Goal: Task Accomplishment & Management: Complete application form

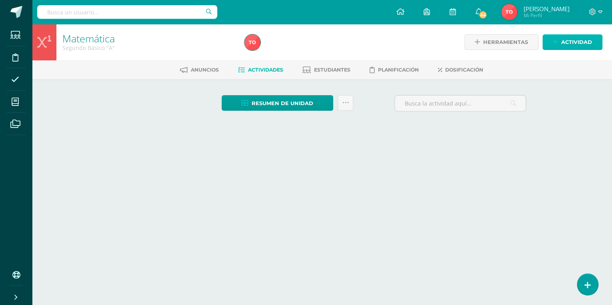
click at [557, 40] on icon at bounding box center [555, 42] width 5 height 7
click at [573, 41] on span "Actividad" at bounding box center [576, 42] width 31 height 15
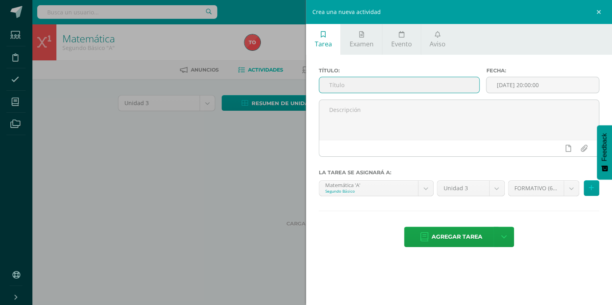
click at [359, 89] on input "text" at bounding box center [399, 85] width 160 height 16
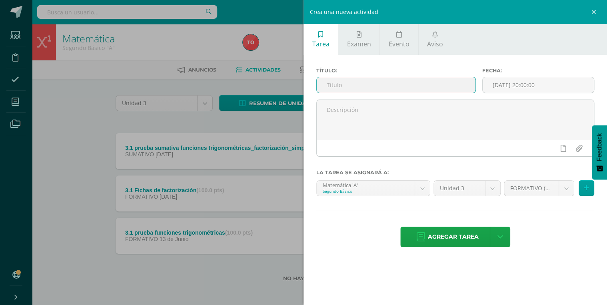
click at [361, 83] on input "text" at bounding box center [396, 85] width 159 height 16
type input "3.2 prueba sumativa funciones trigonométricas_factorización_simplificiación de …"
click at [523, 81] on input "[DATE] 20:00:00" at bounding box center [538, 85] width 111 height 16
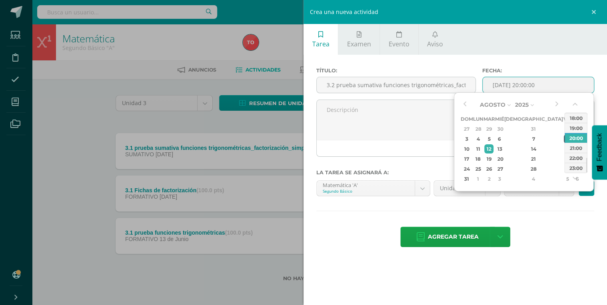
click at [564, 136] on div "8" at bounding box center [567, 138] width 7 height 9
click at [572, 130] on div "07:00" at bounding box center [576, 128] width 22 height 10
type input "2025-08-08 07:00"
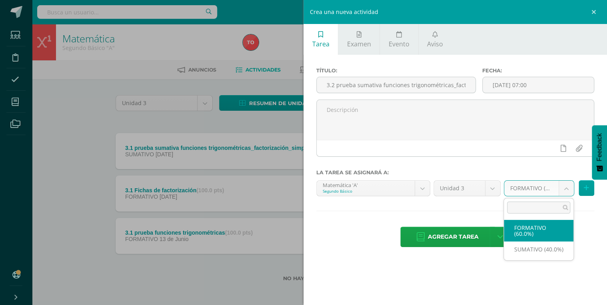
click at [563, 189] on body "Estudiantes Disciplina Asistencia Mis cursos Archivos Soporte Centro de ayuda Ú…" at bounding box center [303, 153] width 607 height 307
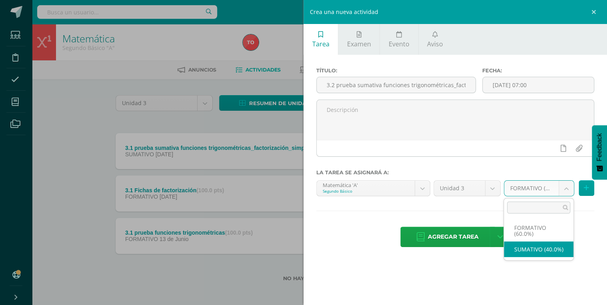
select select "212475"
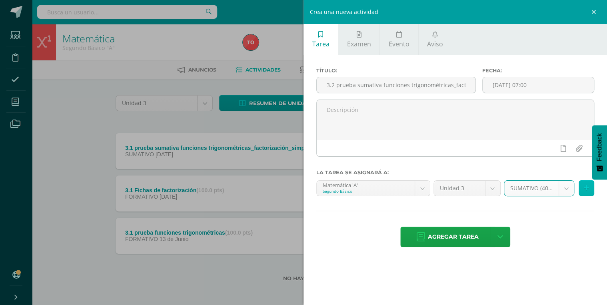
click at [588, 186] on icon at bounding box center [586, 188] width 5 height 7
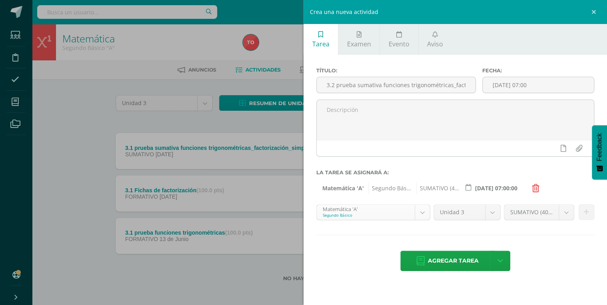
click at [419, 215] on body "Estudiantes Disciplina Asistencia Mis cursos Archivos Soporte Centro de ayuda Ú…" at bounding box center [303, 153] width 607 height 307
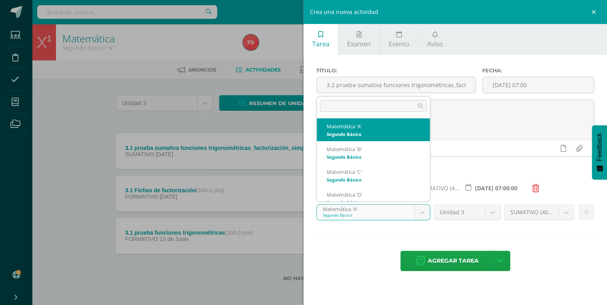
scroll to position [8, 0]
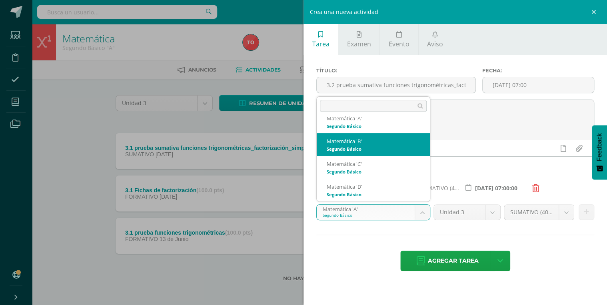
select select "212856"
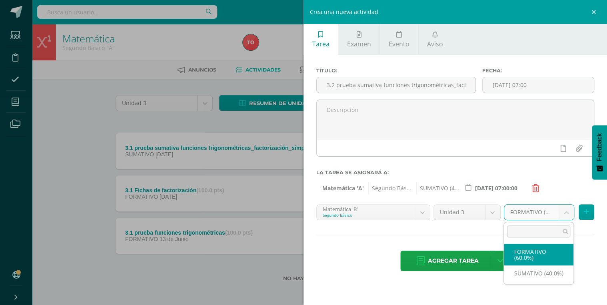
click at [562, 211] on body "Estudiantes Disciplina Asistencia Mis cursos Archivos Soporte Centro de ayuda Ú…" at bounding box center [303, 153] width 607 height 307
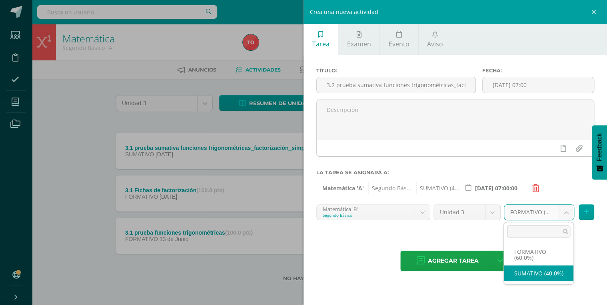
select select "212865"
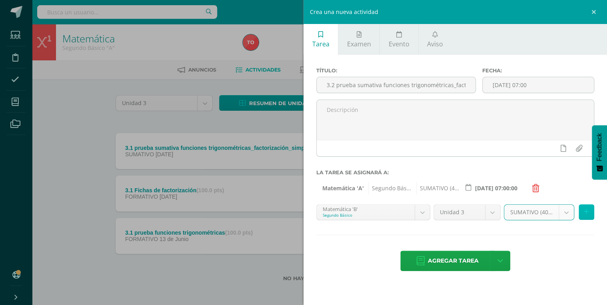
click at [590, 210] on button at bounding box center [587, 212] width 16 height 16
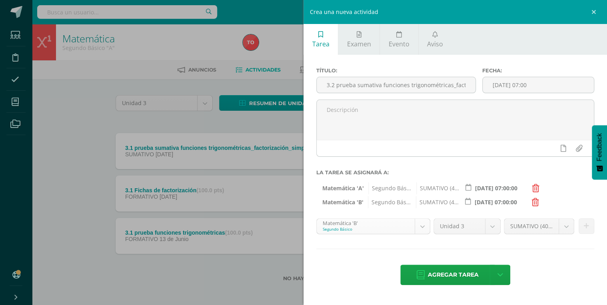
click at [421, 223] on body "Estudiantes Disciplina Asistencia Mis cursos Archivos Soporte Centro de ayuda Ú…" at bounding box center [303, 153] width 607 height 307
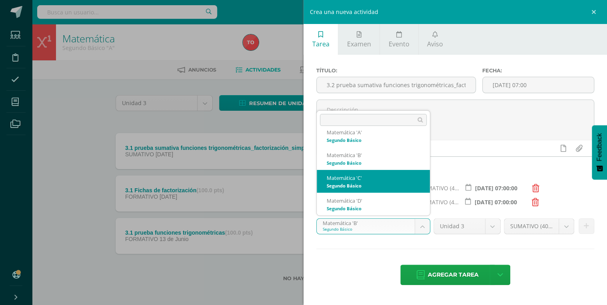
select select "213116"
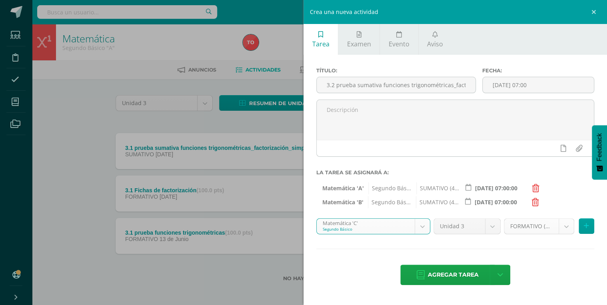
click at [562, 226] on body "Estudiantes Disciplina Asistencia Mis cursos Archivos Soporte Centro de ayuda Ú…" at bounding box center [303, 153] width 607 height 307
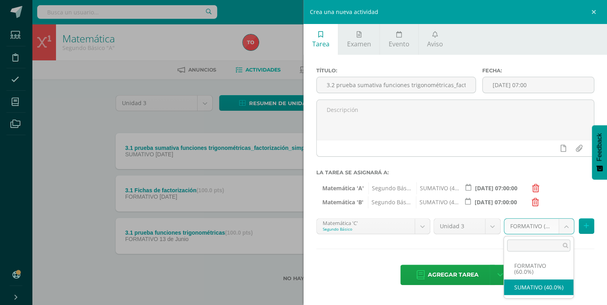
select select "213125"
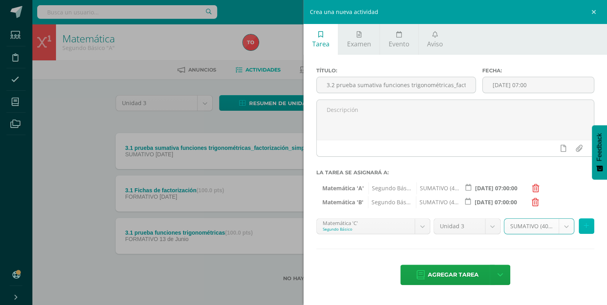
click at [586, 221] on button at bounding box center [587, 227] width 16 height 16
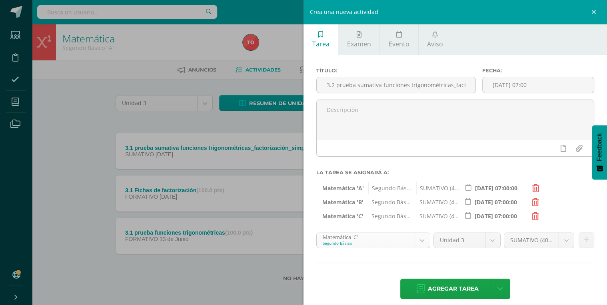
click at [421, 236] on body "Estudiantes Disciplina Asistencia Mis cursos Archivos Soporte Centro de ayuda Ú…" at bounding box center [303, 153] width 607 height 307
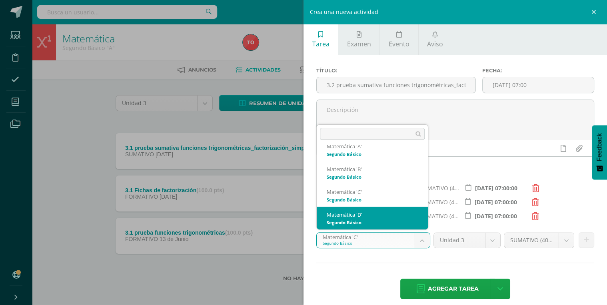
select select "213428"
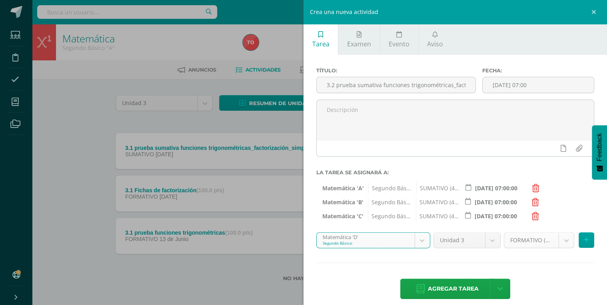
click at [560, 237] on body "Estudiantes Disciplina Asistencia Mis cursos Archivos Soporte Centro de ayuda Ú…" at bounding box center [303, 153] width 607 height 307
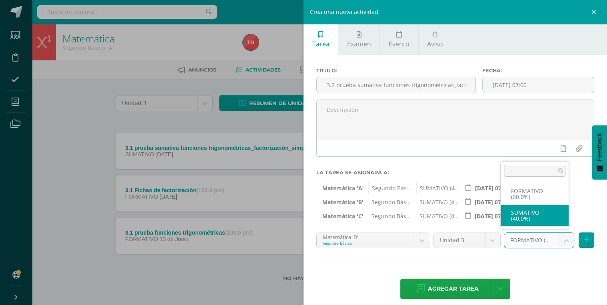
select select "213437"
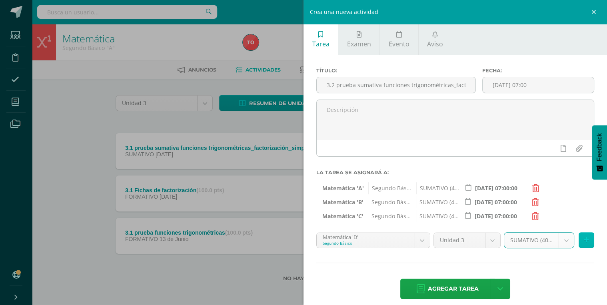
click at [584, 244] on button at bounding box center [587, 241] width 16 height 16
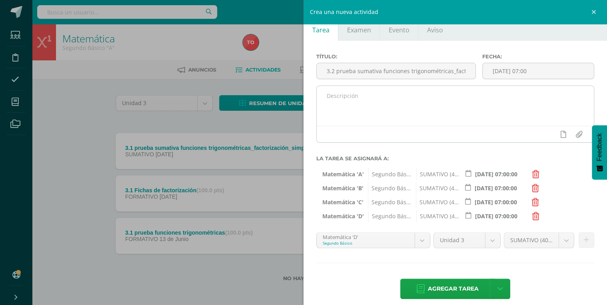
scroll to position [22, 0]
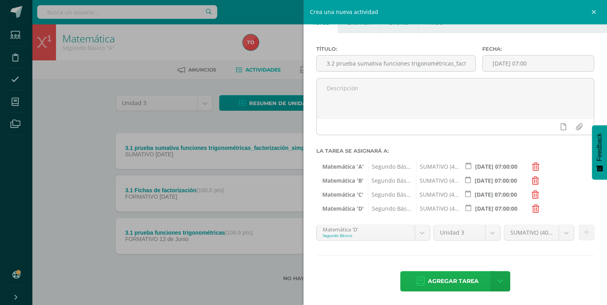
click at [446, 279] on span "Agregar tarea" at bounding box center [453, 282] width 51 height 20
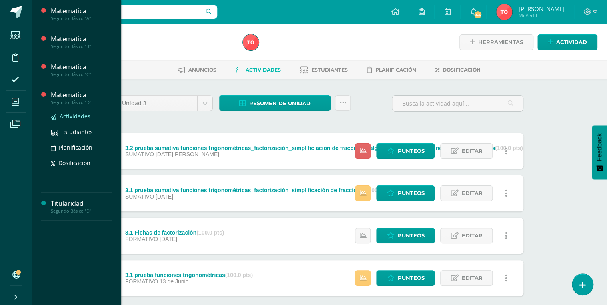
click at [58, 116] on link "Actividades" at bounding box center [81, 116] width 61 height 9
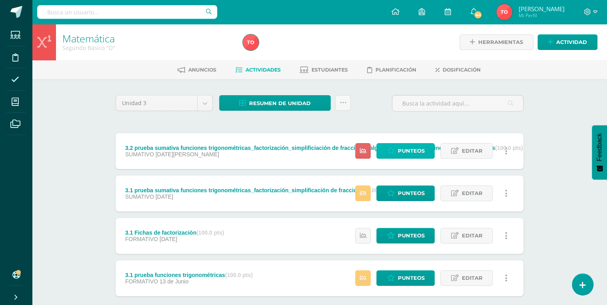
click at [403, 147] on span "Punteos" at bounding box center [411, 151] width 27 height 15
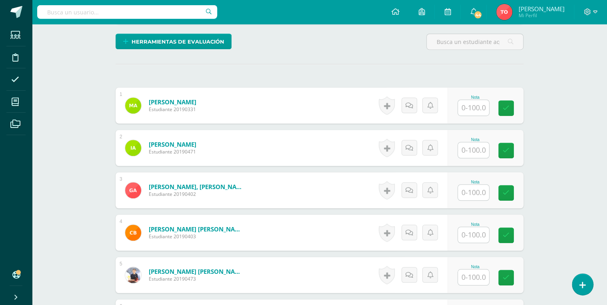
scroll to position [130, 0]
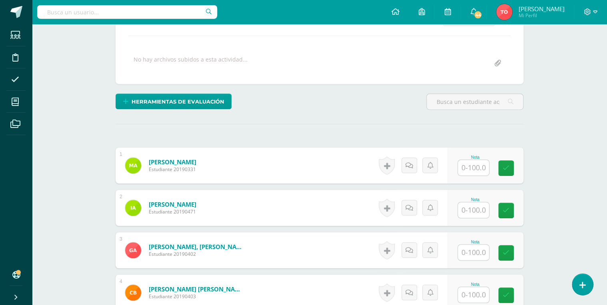
click at [475, 169] on input "text" at bounding box center [473, 168] width 31 height 16
type input "80"
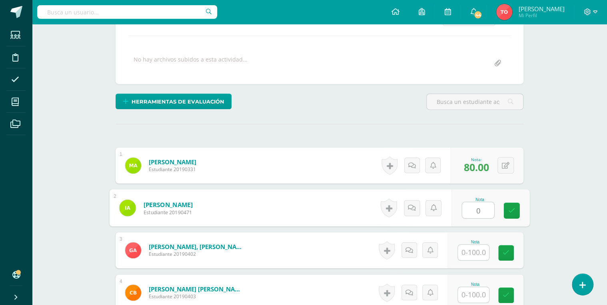
type input "0"
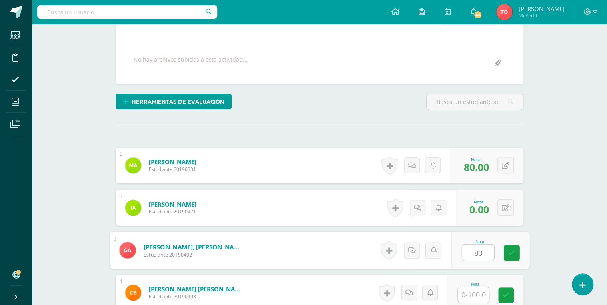
type input "80"
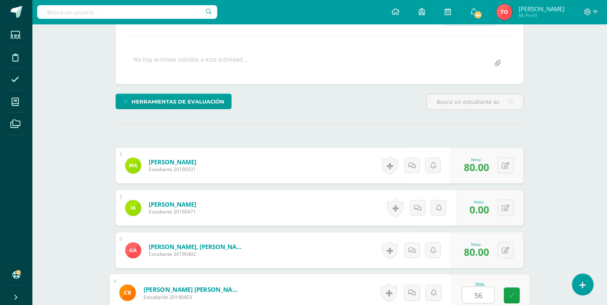
type input "56"
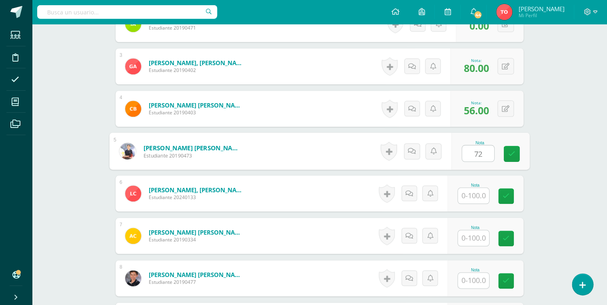
type input "72"
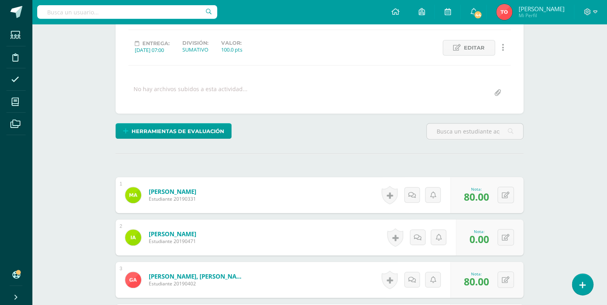
scroll to position [90, 0]
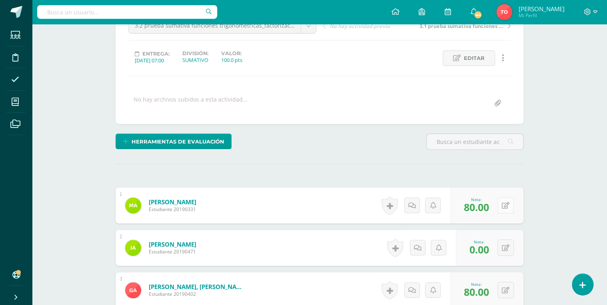
type input "5"
click at [506, 203] on button at bounding box center [511, 205] width 17 height 17
type input "100"
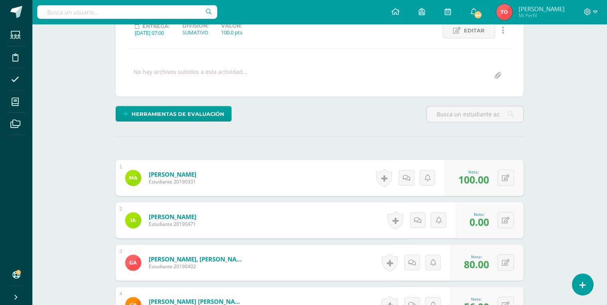
scroll to position [154, 0]
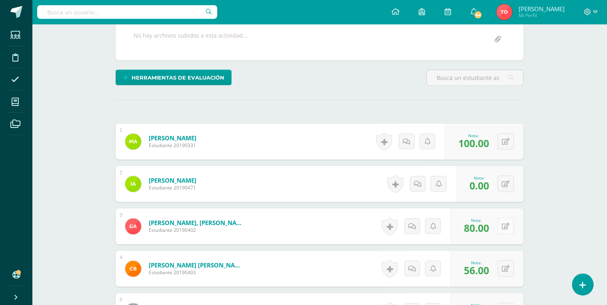
click at [503, 225] on button at bounding box center [506, 226] width 16 height 16
type input "100"
click at [507, 267] on icon at bounding box center [506, 269] width 8 height 7
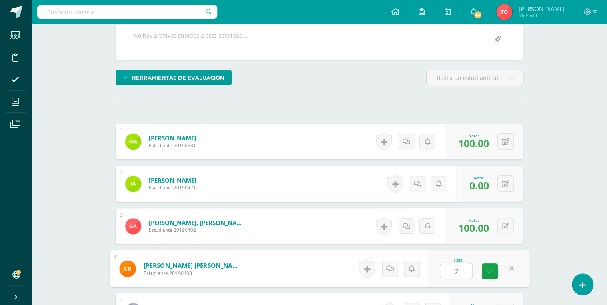
type input "75"
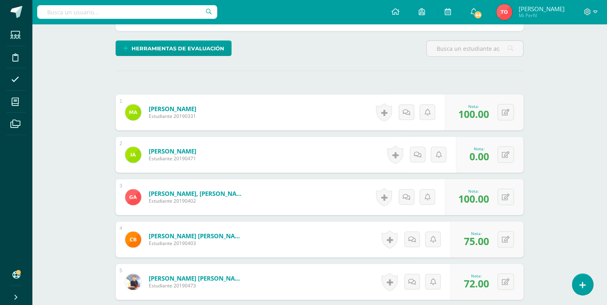
scroll to position [251, 0]
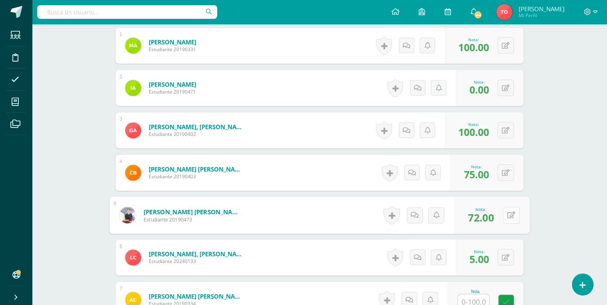
click at [500, 211] on div "0 Logros Logros obtenidos Aún no hay logros agregados Nota: 72.00" at bounding box center [492, 215] width 75 height 37
click at [508, 215] on icon at bounding box center [512, 215] width 8 height 7
type input "92"
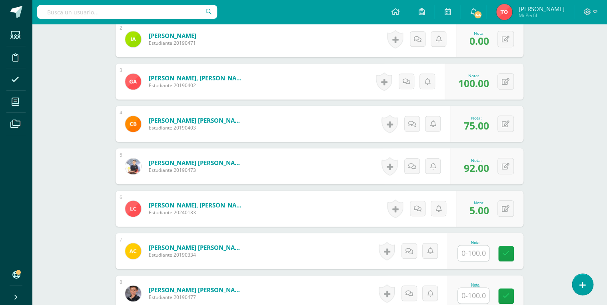
scroll to position [315, 0]
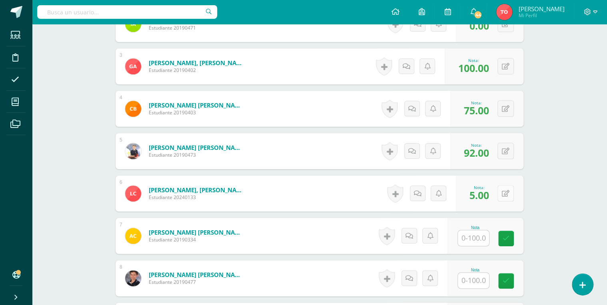
click at [509, 193] on icon at bounding box center [506, 193] width 8 height 7
type input "76"
type input "52"
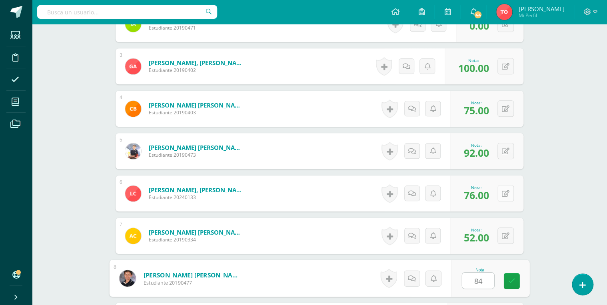
type input "84"
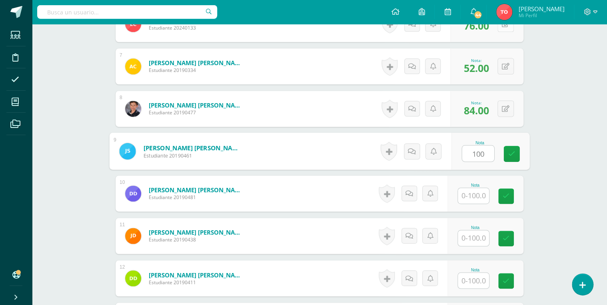
type input "100"
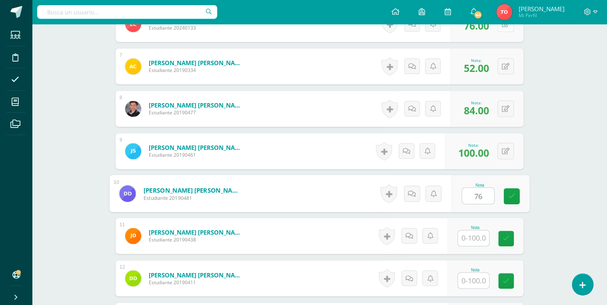
type input "76"
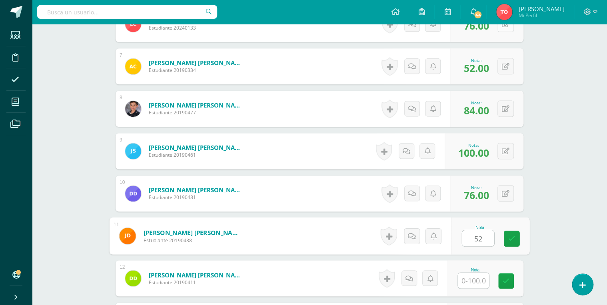
type input "52"
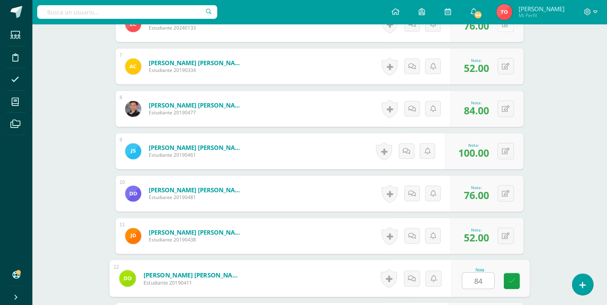
type input "84"
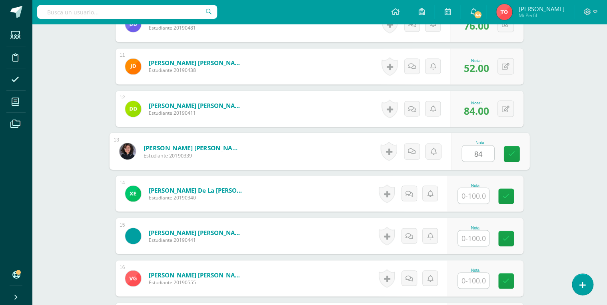
type input "84"
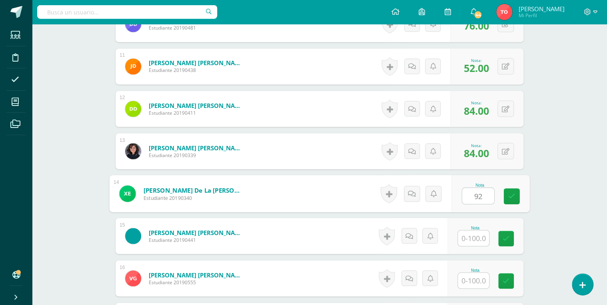
type input "92"
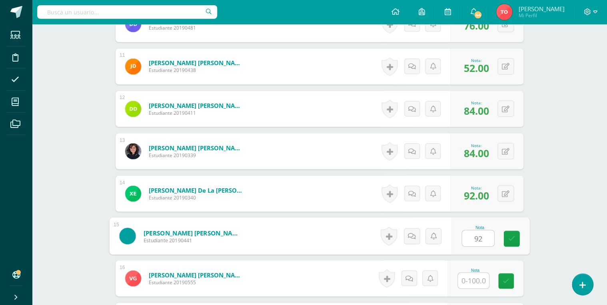
type input "92"
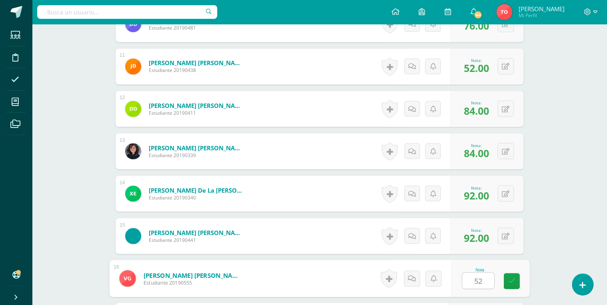
type input "52"
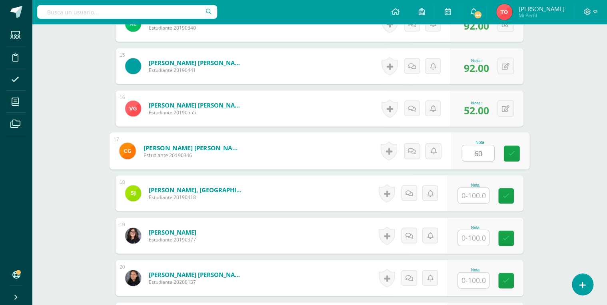
type input "60"
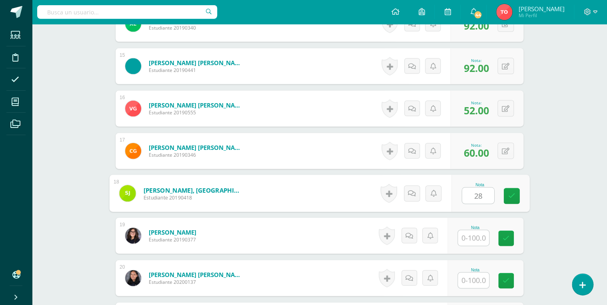
type input "28"
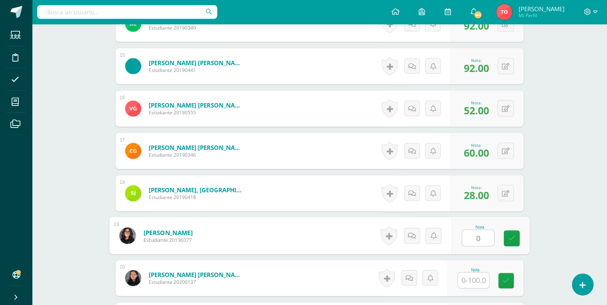
type input "0"
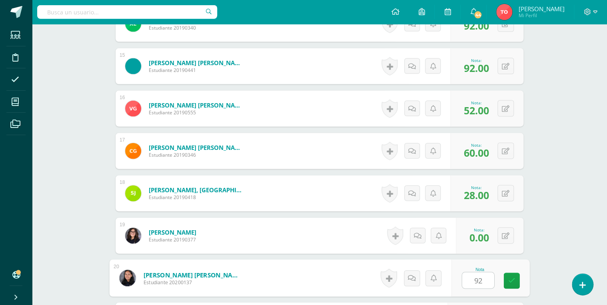
type input "92"
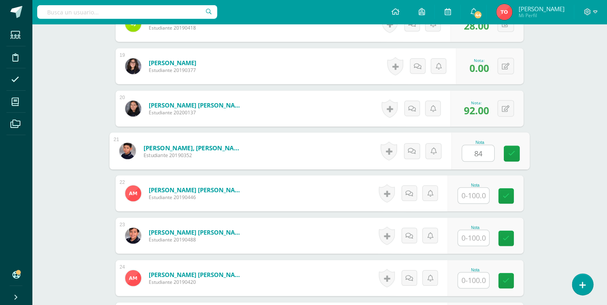
type input "84"
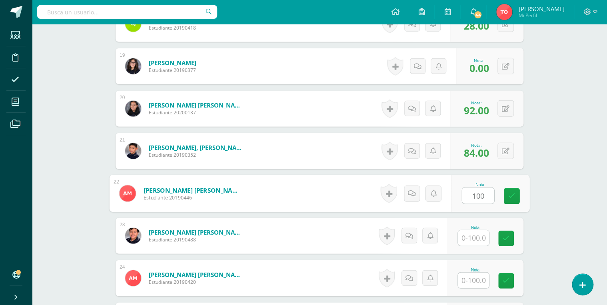
type input "100"
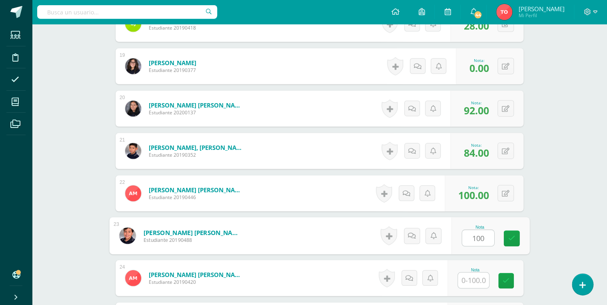
type input "100"
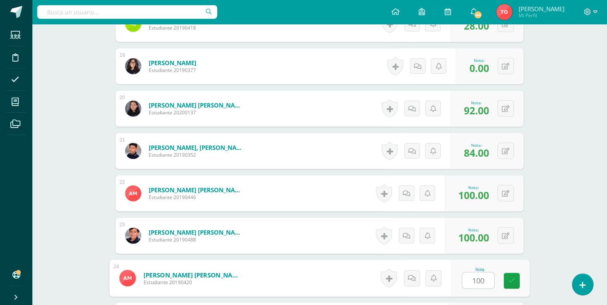
type input "100"
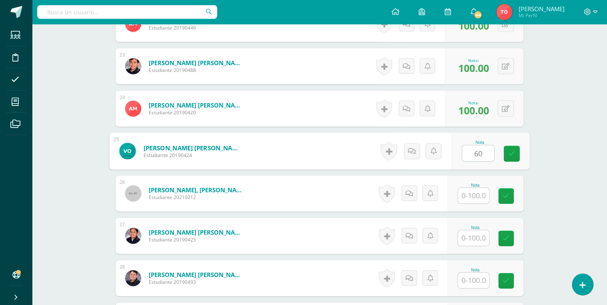
type input "60"
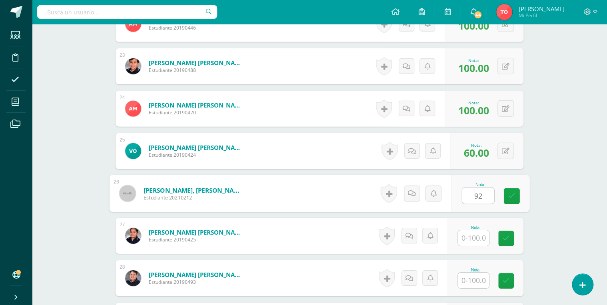
type input "92"
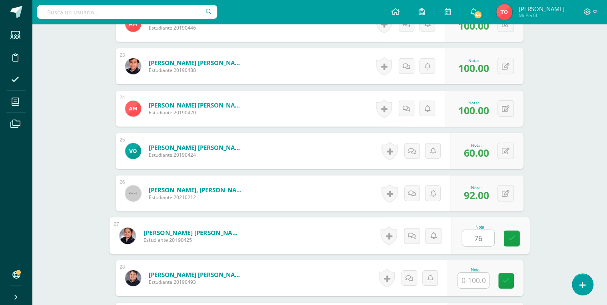
type input "76"
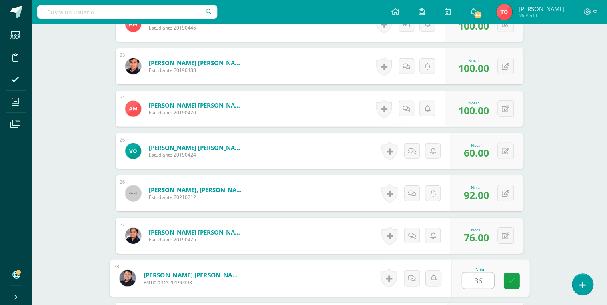
type input "36"
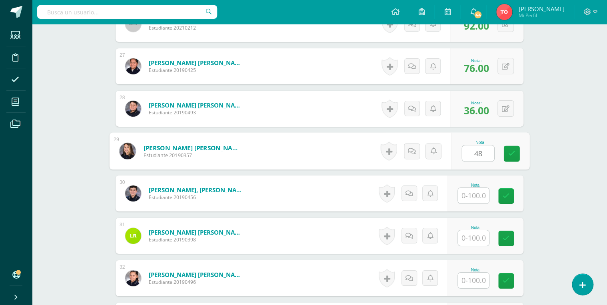
type input "4"
type input "68"
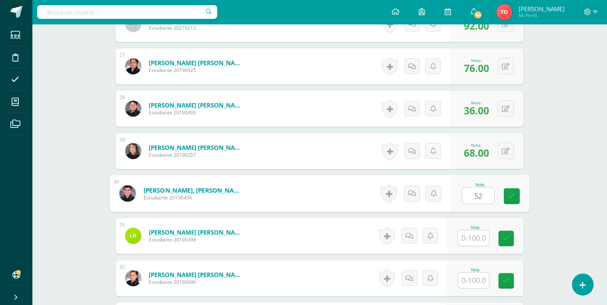
type input "52"
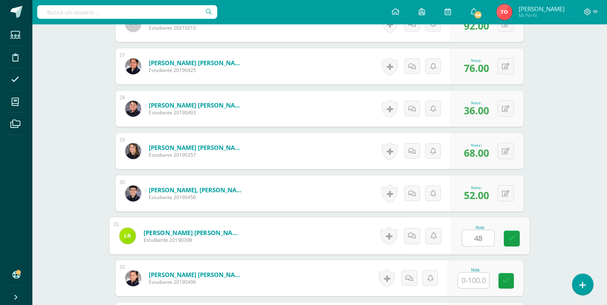
type input "4"
type input "68"
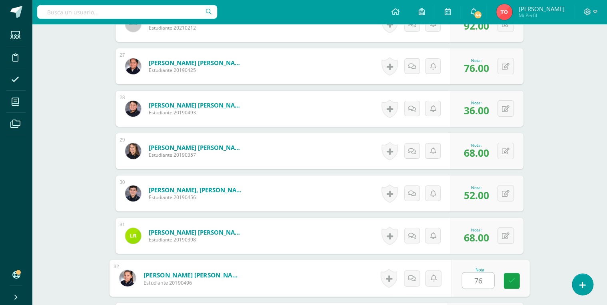
type input "76"
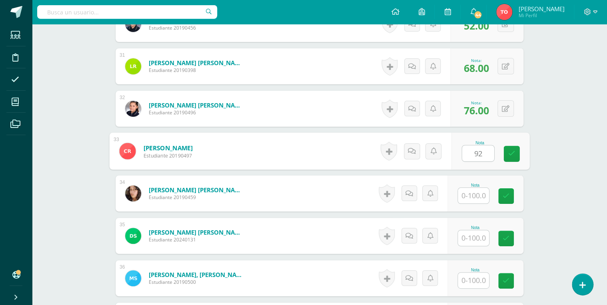
type input "92"
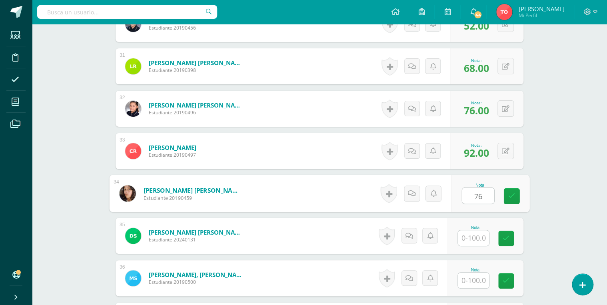
type input "76"
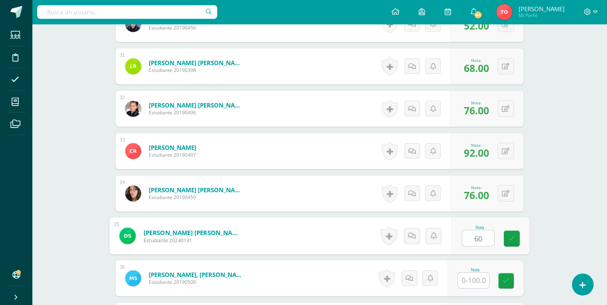
type input "60"
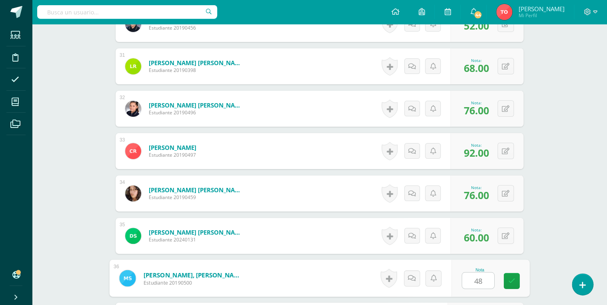
type input "4"
type input "68"
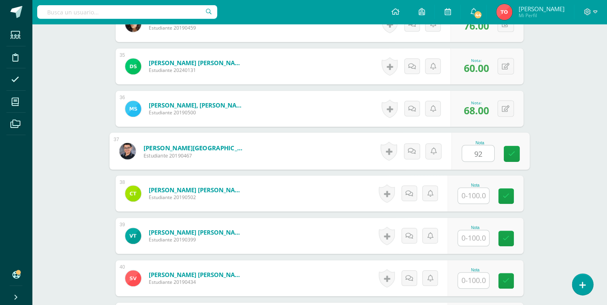
type input "92"
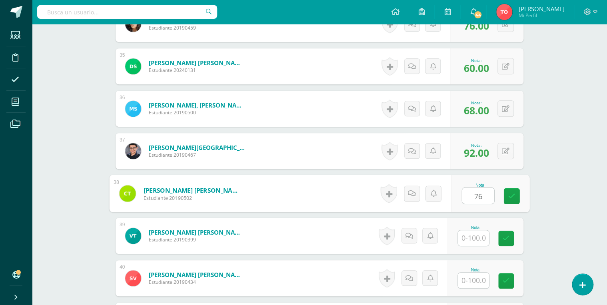
type input "76"
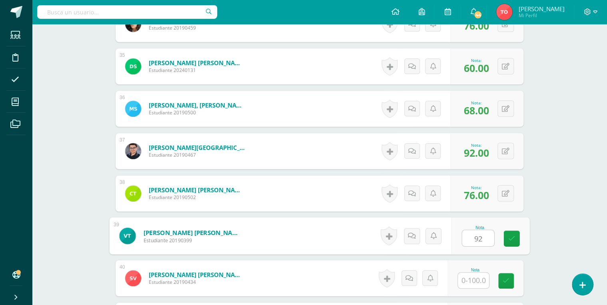
type input "92"
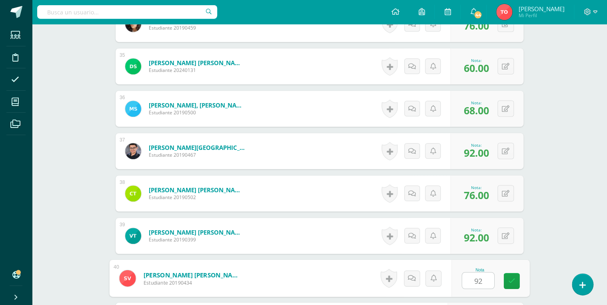
type input "92"
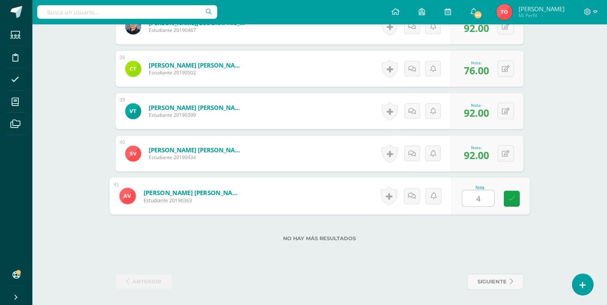
type input "48"
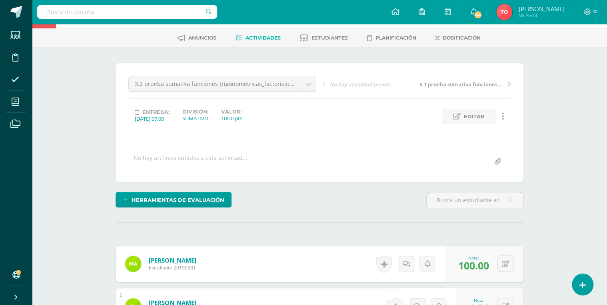
scroll to position [0, 0]
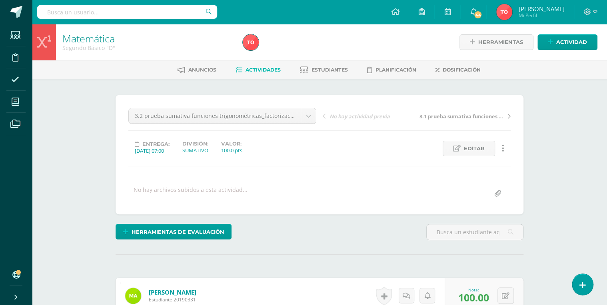
click at [271, 70] on span "Actividades" at bounding box center [263, 70] width 35 height 6
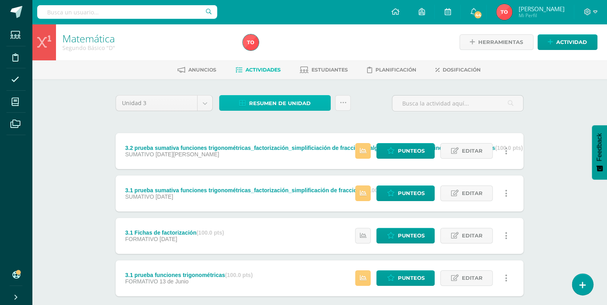
click at [294, 102] on span "Resumen de unidad" at bounding box center [280, 103] width 62 height 15
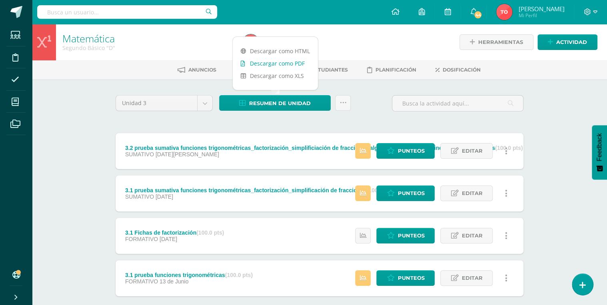
click at [284, 68] on link "Descargar como PDF" at bounding box center [275, 63] width 85 height 12
